Goal: Transaction & Acquisition: Purchase product/service

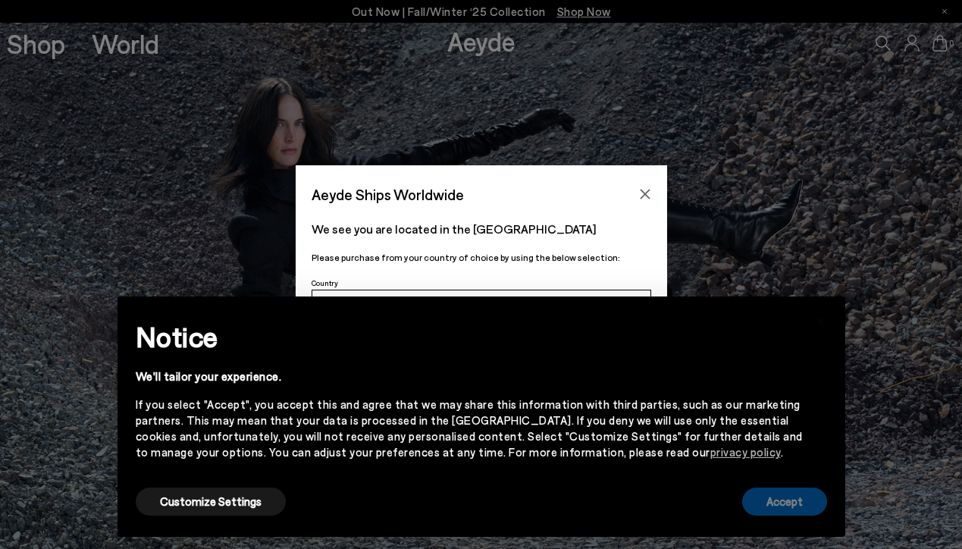
click at [773, 502] on button "Accept" at bounding box center [784, 501] width 85 height 28
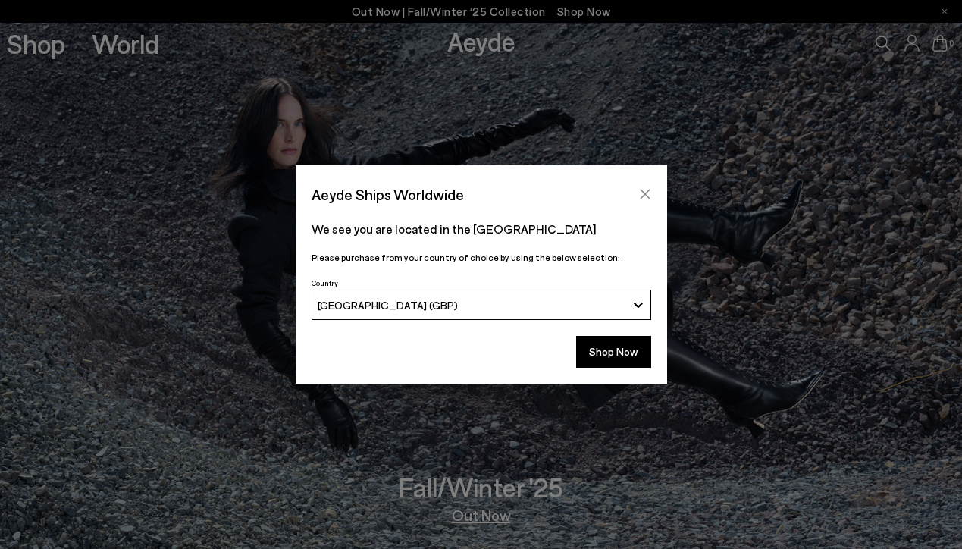
click at [645, 195] on icon "Close" at bounding box center [645, 194] width 10 height 10
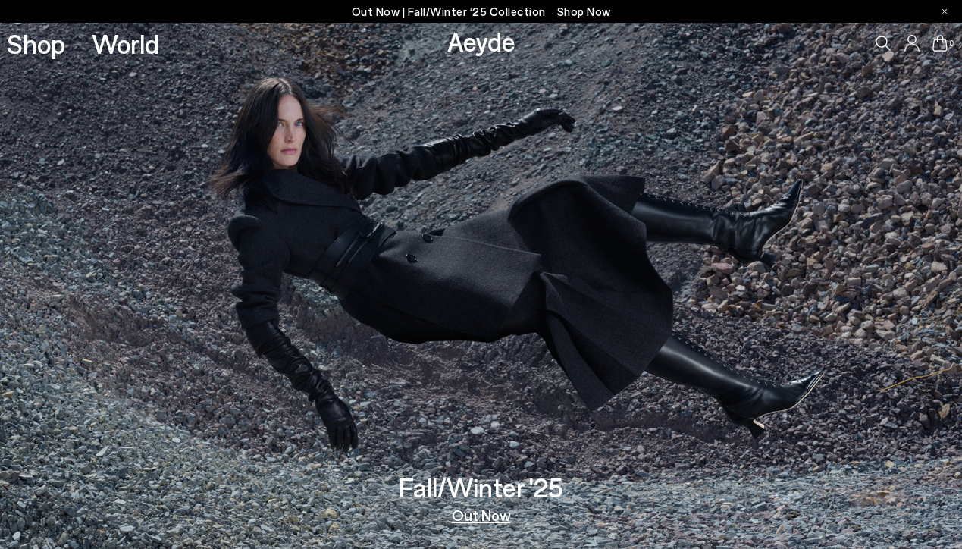
click at [480, 518] on link "Out Now" at bounding box center [481, 514] width 59 height 15
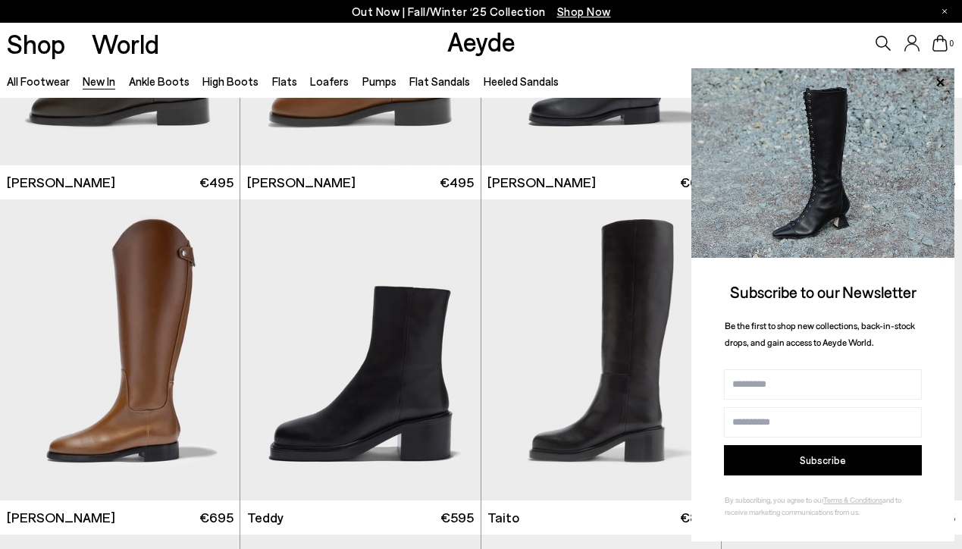
scroll to position [5944, 0]
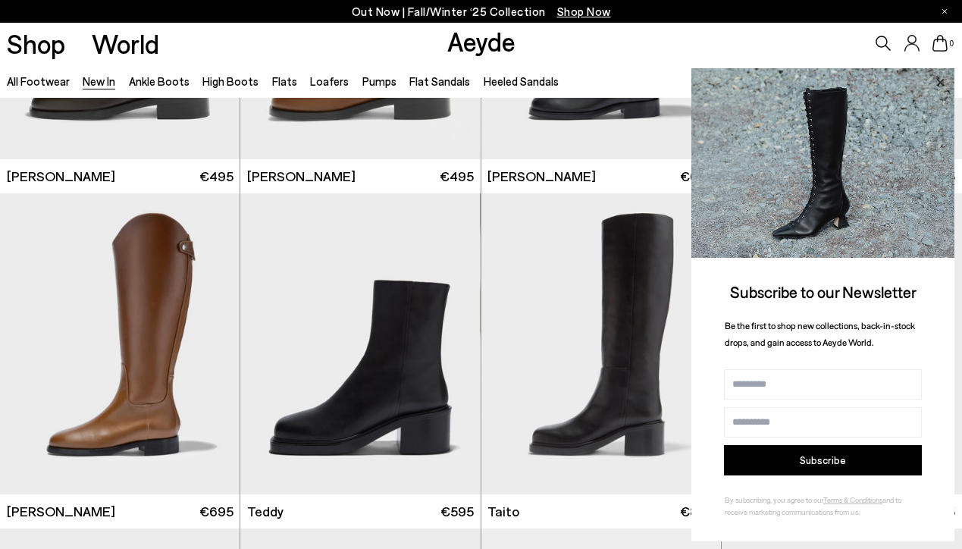
click at [939, 81] on icon at bounding box center [940, 83] width 20 height 20
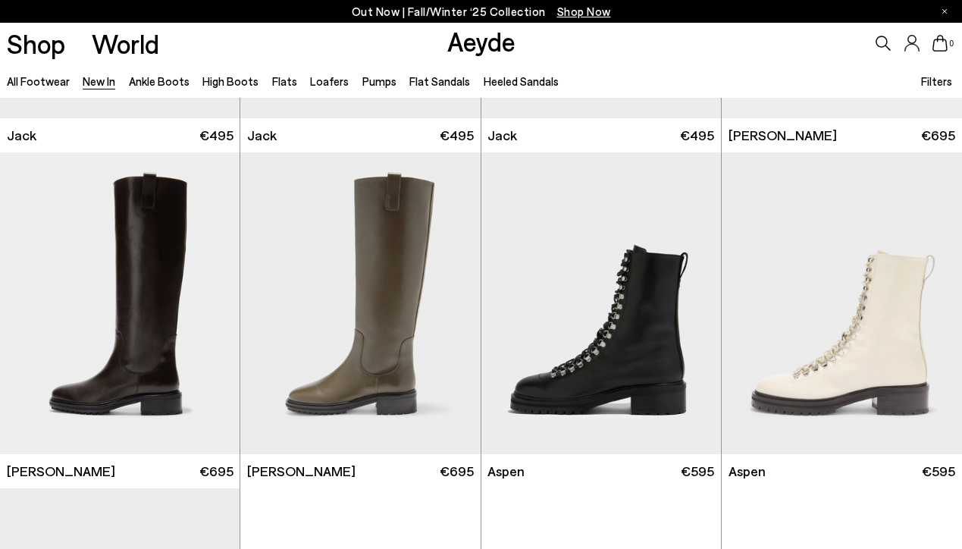
scroll to position [6978, 0]
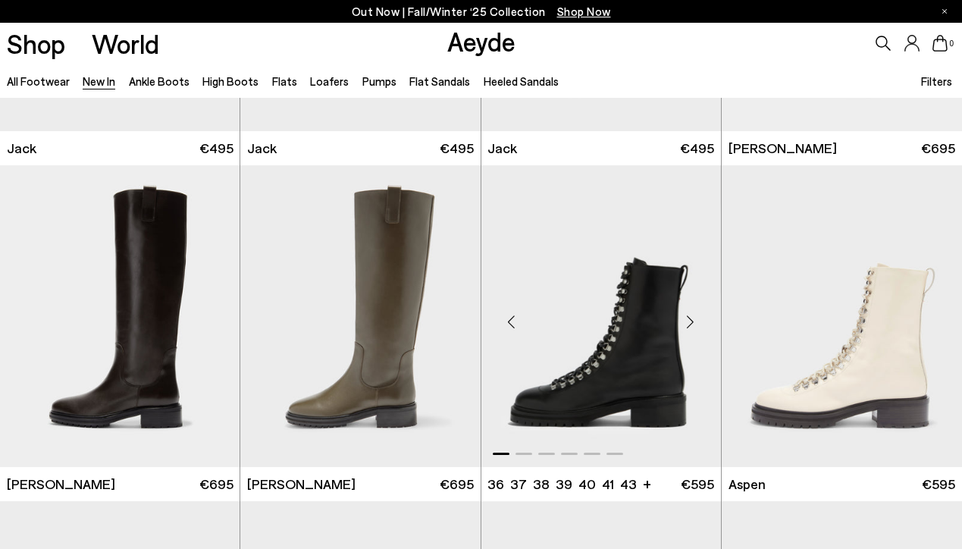
click at [631, 293] on img "1 / 6" at bounding box center [600, 316] width 239 height 302
